Goal: Task Accomplishment & Management: Use online tool/utility

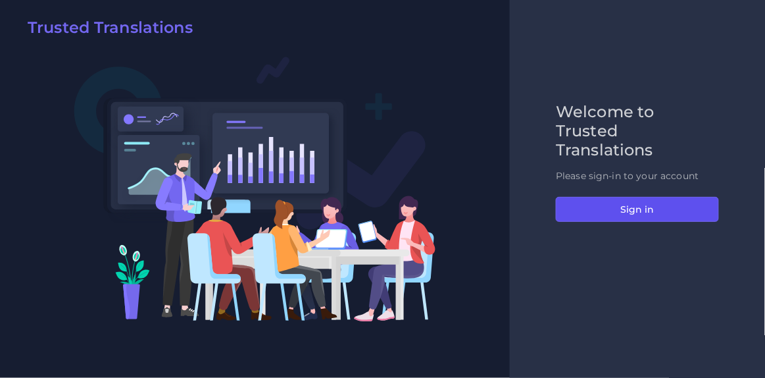
click at [626, 210] on button "Sign in" at bounding box center [637, 209] width 163 height 25
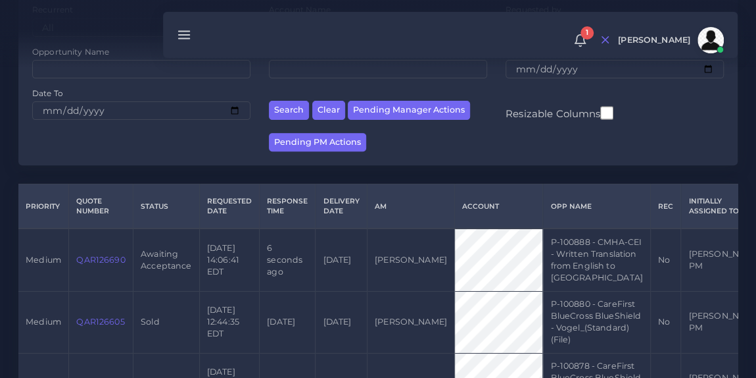
scroll to position [185, 0]
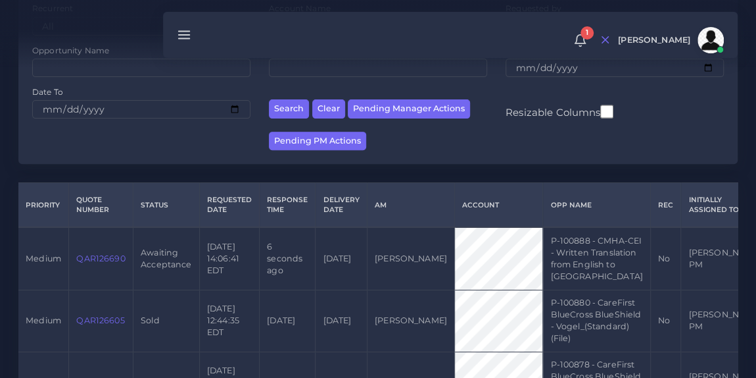
click at [101, 263] on link "QAR126690" at bounding box center [100, 258] width 49 height 10
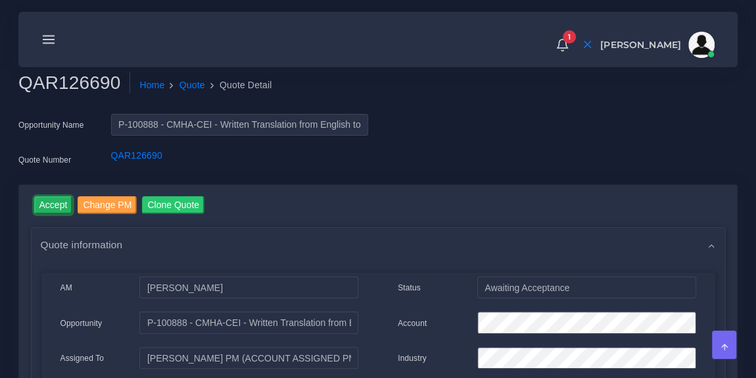
click at [63, 207] on input "Accept" at bounding box center [53, 205] width 39 height 18
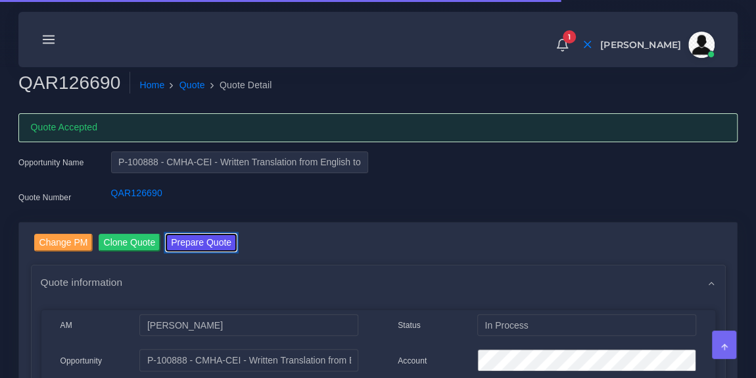
click at [179, 243] on button "Prepare Quote" at bounding box center [201, 243] width 71 height 18
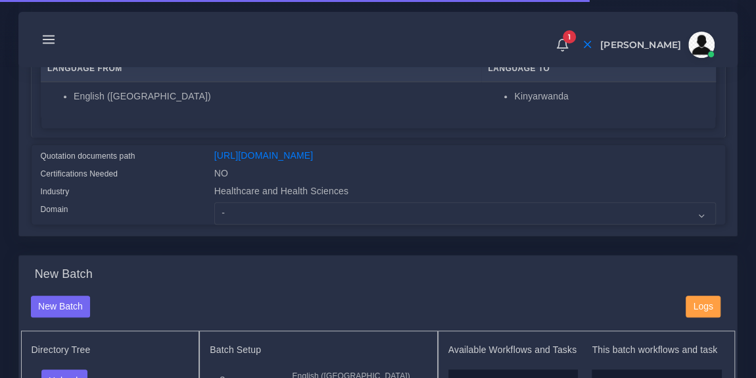
scroll to position [262, 0]
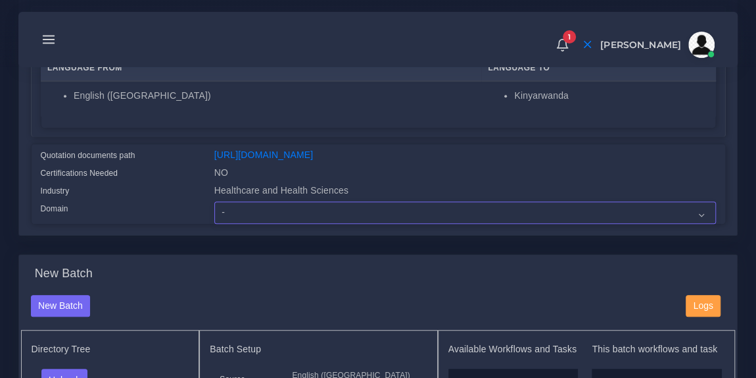
click at [260, 221] on select "- Advertising and Media Agriculture, Forestry and Fishing Architecture, Buildin…" at bounding box center [465, 212] width 502 height 22
select select "Healthcare and Health Sciences"
click at [214, 210] on select "- Advertising and Media Agriculture, Forestry and Fishing Architecture, Buildin…" at bounding box center [465, 212] width 502 height 22
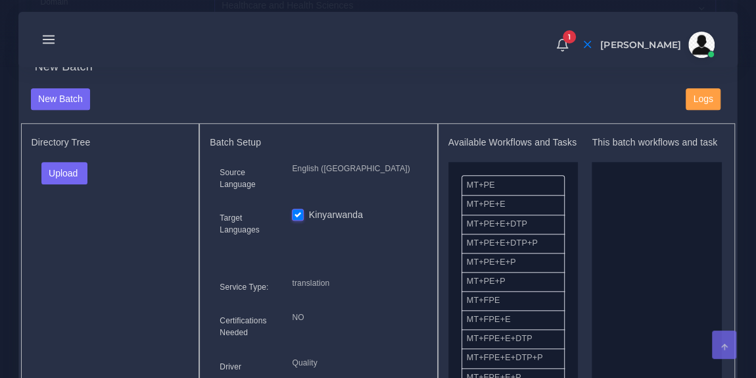
scroll to position [501, 0]
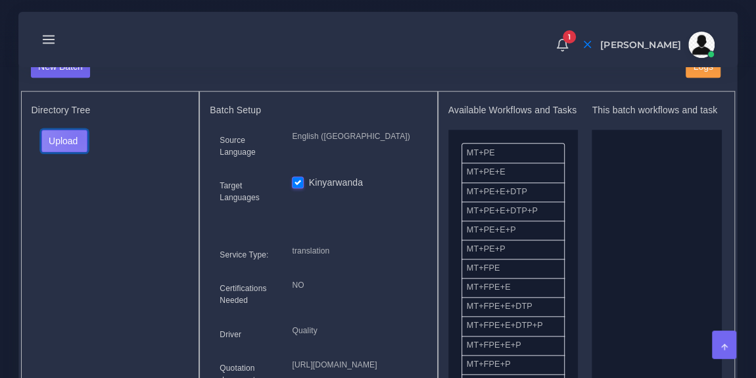
click at [76, 143] on button "Upload" at bounding box center [64, 141] width 47 height 22
click at [70, 198] on label "Files" at bounding box center [87, 190] width 91 height 16
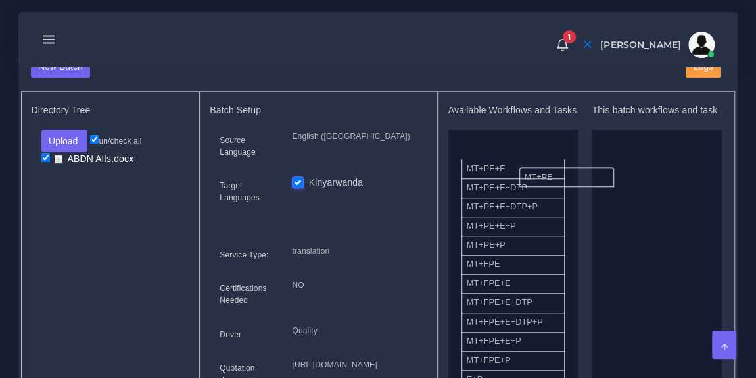
drag, startPoint x: 510, startPoint y: 172, endPoint x: 640, endPoint y: 214, distance: 136.9
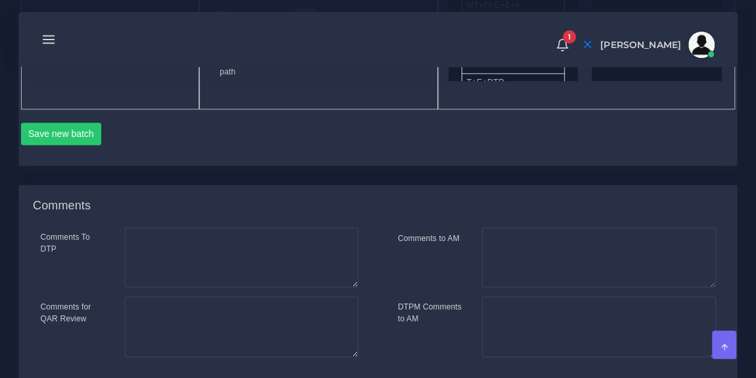
scroll to position [839, 0]
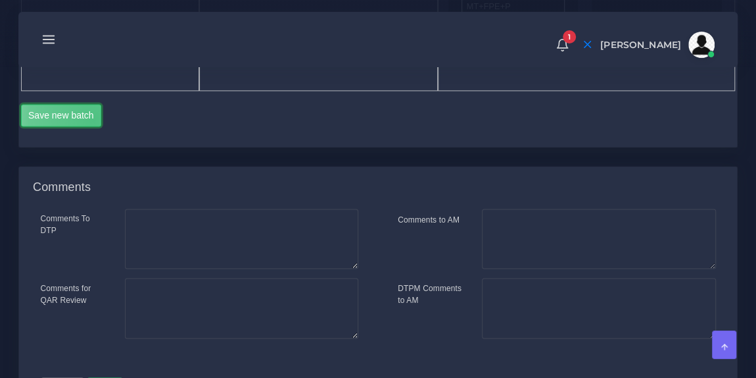
click at [93, 126] on button "Save new batch" at bounding box center [61, 115] width 81 height 22
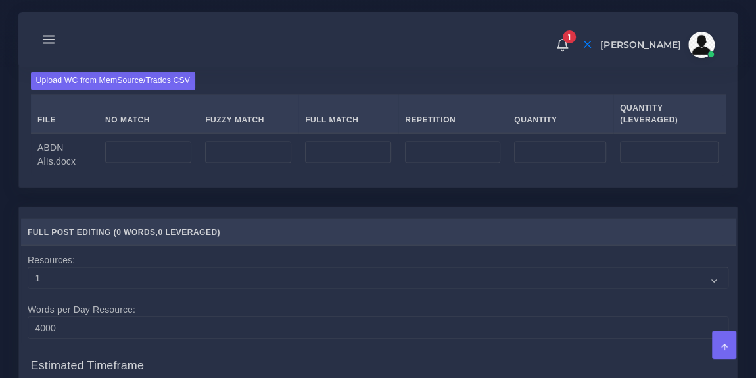
scroll to position [1022, 0]
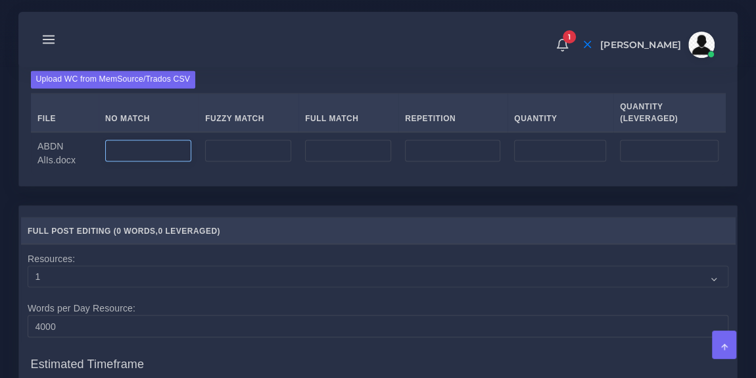
click at [152, 162] on input "number" at bounding box center [148, 150] width 86 height 22
type input "1323"
click at [241, 59] on div "MT+PE, Task(s) Full Post Editing Quantities English ([GEOGRAPHIC_DATA]) TO Kiny…" at bounding box center [378, 38] width 718 height 42
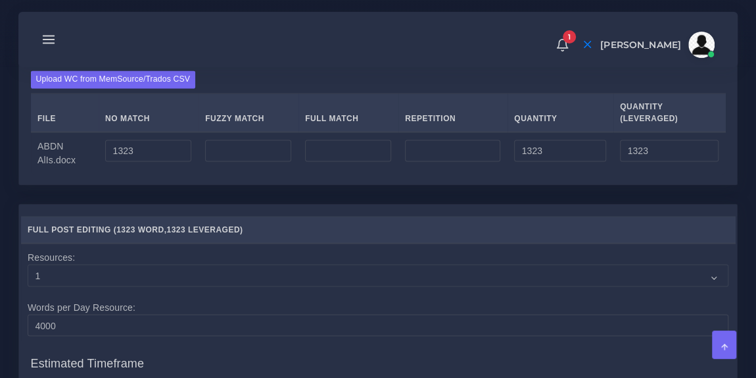
click at [241, 59] on div "MT+PE, Task(s) Full Post Editing Quantities English (US) TO Kinyarwanda" at bounding box center [378, 38] width 718 height 42
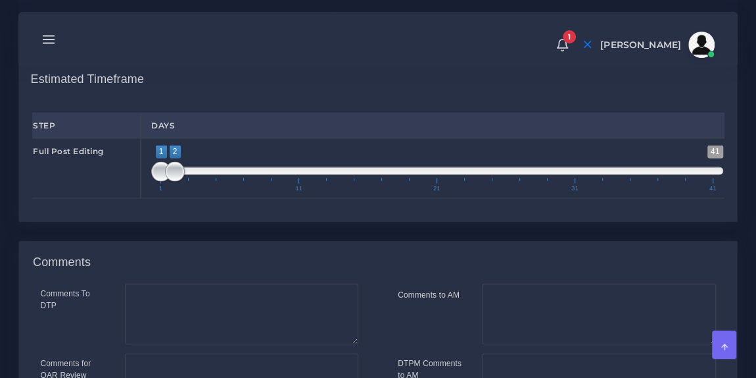
scroll to position [1318, 0]
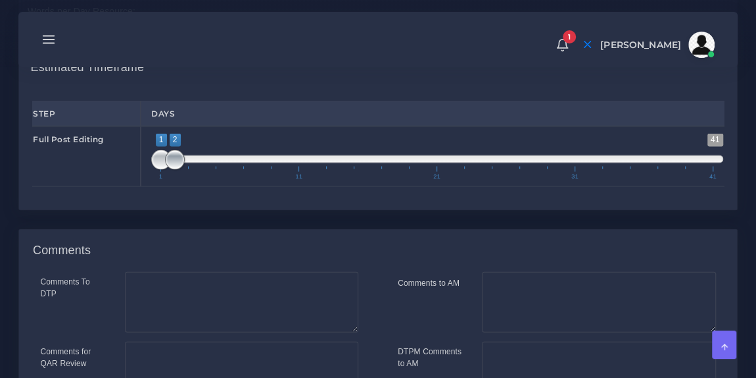
type input "1;3"
drag, startPoint x: 176, startPoint y: 222, endPoint x: 187, endPoint y: 224, distance: 11.3
click at [187, 170] on span at bounding box center [189, 160] width 20 height 20
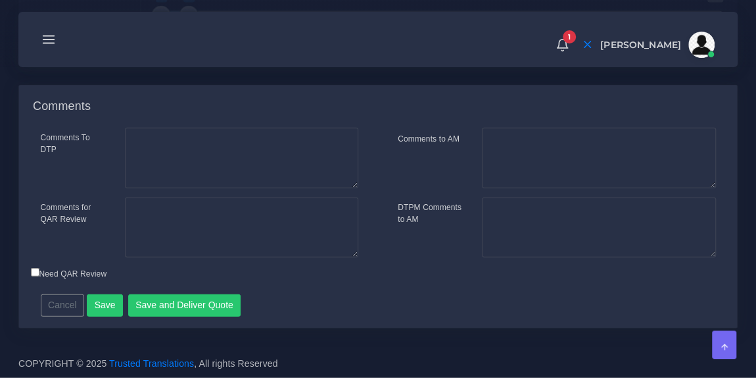
scroll to position [1521, 0]
click at [139, 298] on button "Save and Deliver Quote" at bounding box center [184, 305] width 113 height 22
